Goal: Task Accomplishment & Management: Manage account settings

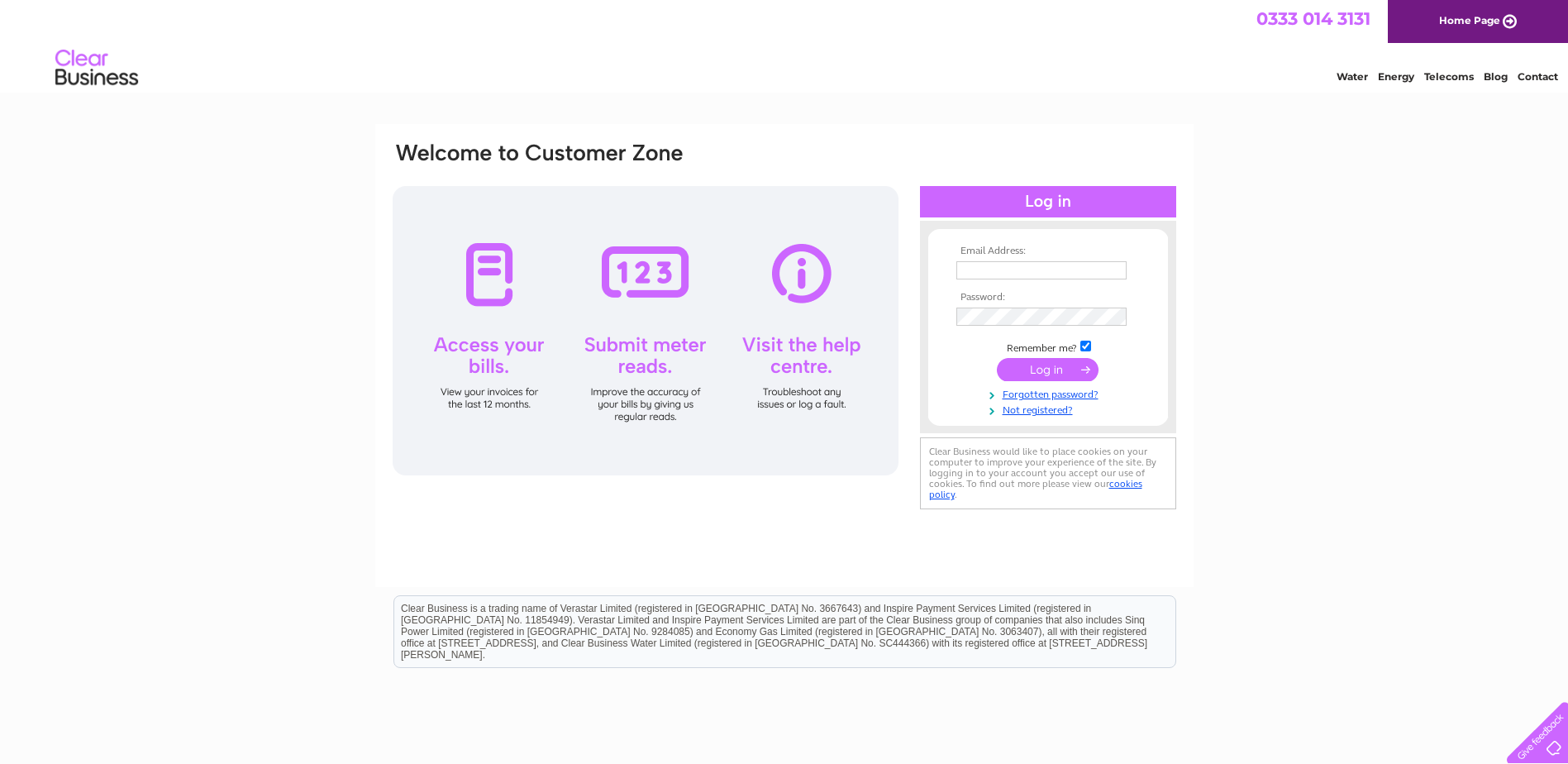
type input "[EMAIL_ADDRESS][DOMAIN_NAME]"
click at [1039, 367] on input "submit" at bounding box center [1047, 369] width 102 height 24
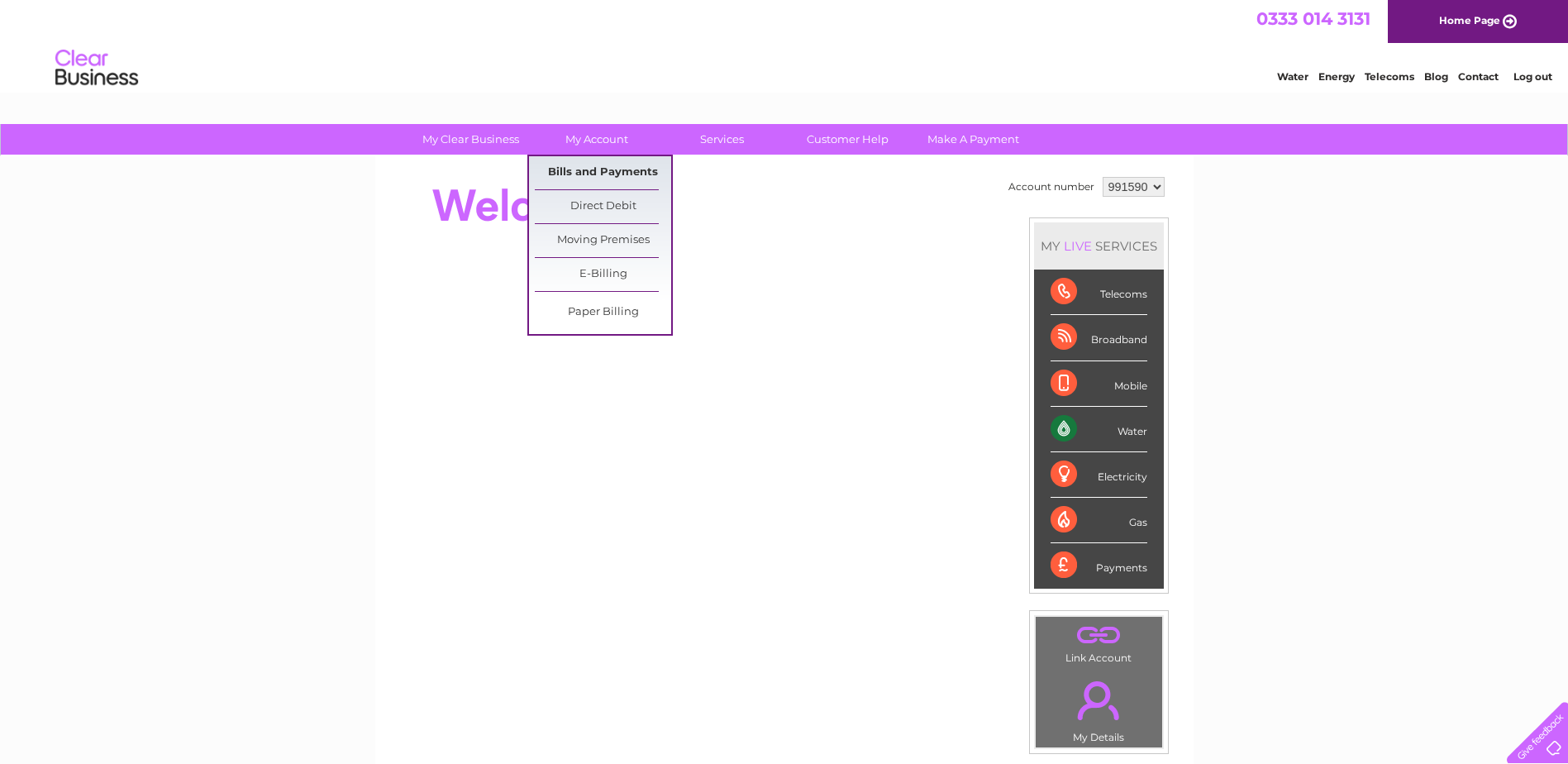
click at [610, 175] on link "Bills and Payments" at bounding box center [603, 173] width 136 height 33
